Goal: Check status

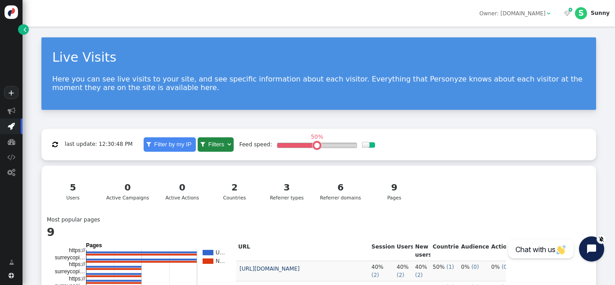
scroll to position [242, 0]
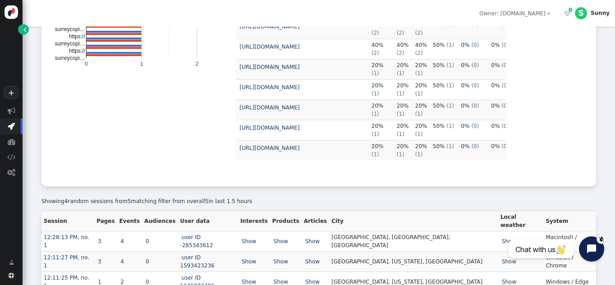
click at [108, 150] on rect "A chart." at bounding box center [141, 89] width 180 height 180
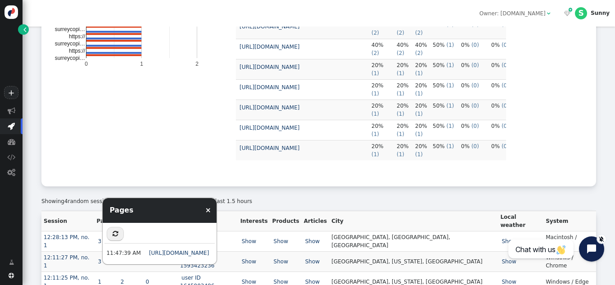
click at [135, 143] on rect "A chart." at bounding box center [141, 89] width 180 height 180
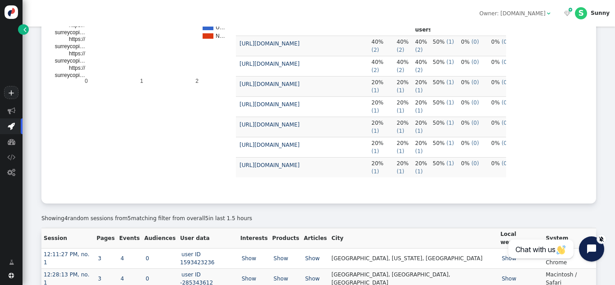
scroll to position [242, 0]
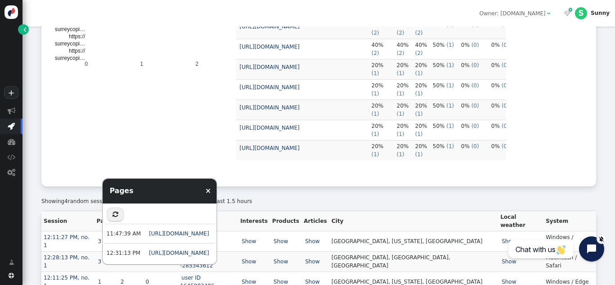
click at [191, 140] on rect "A chart." at bounding box center [141, 89] width 180 height 180
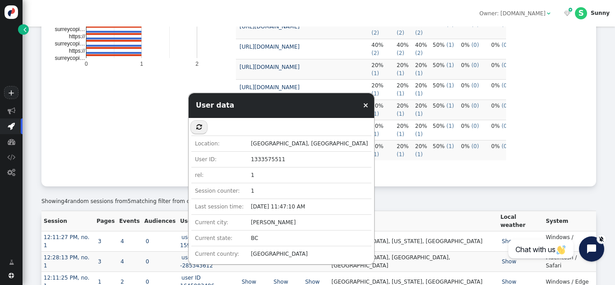
click at [149, 168] on rect "A chart." at bounding box center [141, 89] width 180 height 180
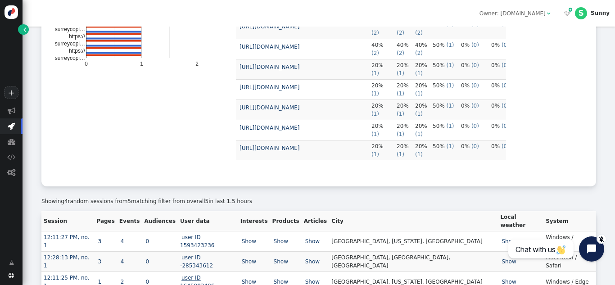
click at [213, 275] on link "user ID 1645903496" at bounding box center [198, 282] width 36 height 14
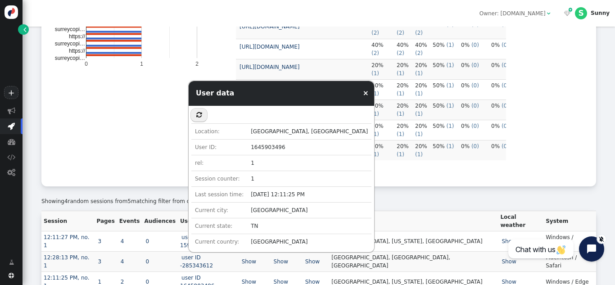
click at [149, 154] on rect "A chart." at bounding box center [141, 89] width 180 height 180
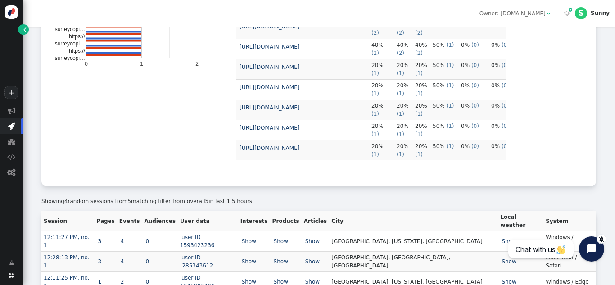
click at [213, 251] on td "user ID -285343612" at bounding box center [208, 261] width 60 height 20
click at [214, 254] on link "user ID -285343612" at bounding box center [197, 261] width 34 height 14
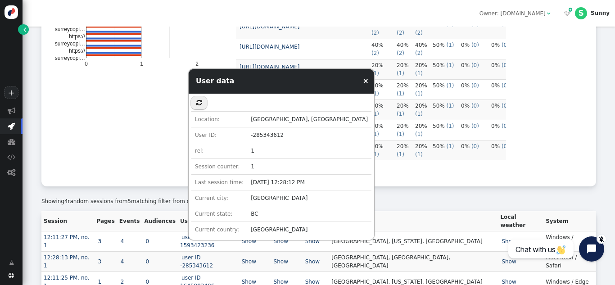
click at [89, 164] on rect "A chart." at bounding box center [141, 89] width 180 height 180
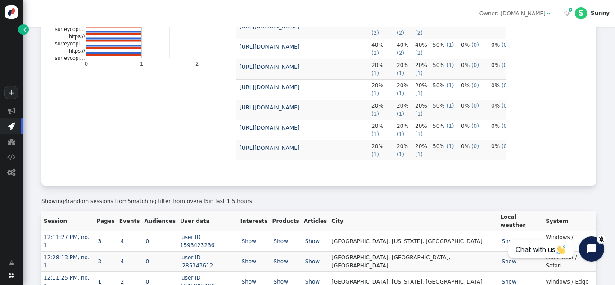
click at [89, 164] on rect "A chart." at bounding box center [141, 89] width 180 height 180
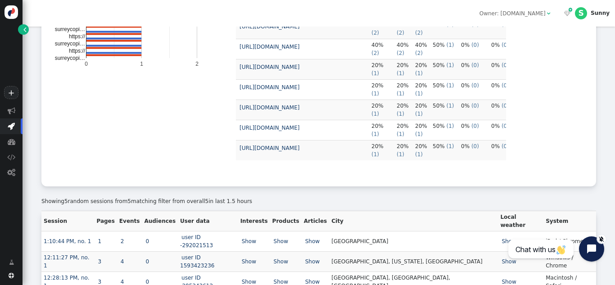
click at [89, 164] on rect "A chart." at bounding box center [141, 89] width 180 height 180
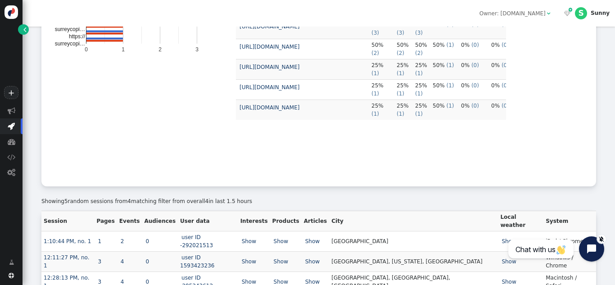
click at [89, 164] on rect "A chart." at bounding box center [141, 89] width 180 height 180
